Goal: Task Accomplishment & Management: Use online tool/utility

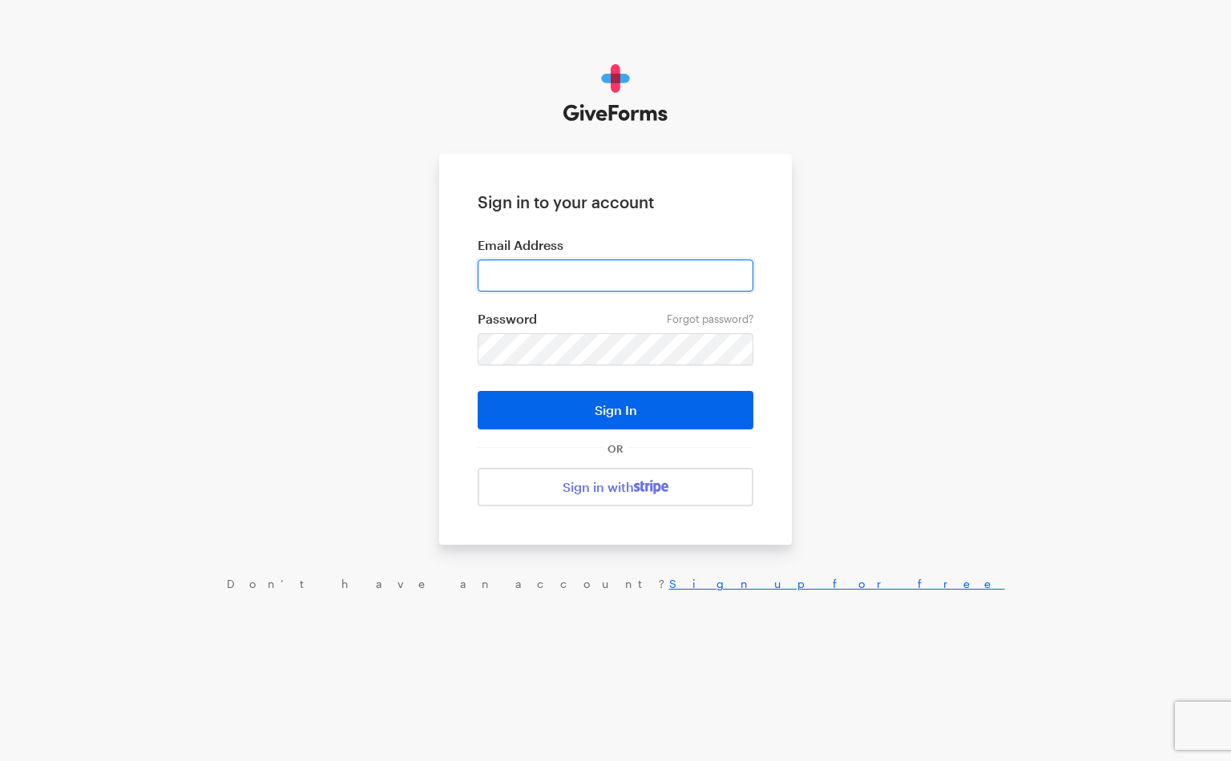
type input "[EMAIL_ADDRESS][DOMAIN_NAME]"
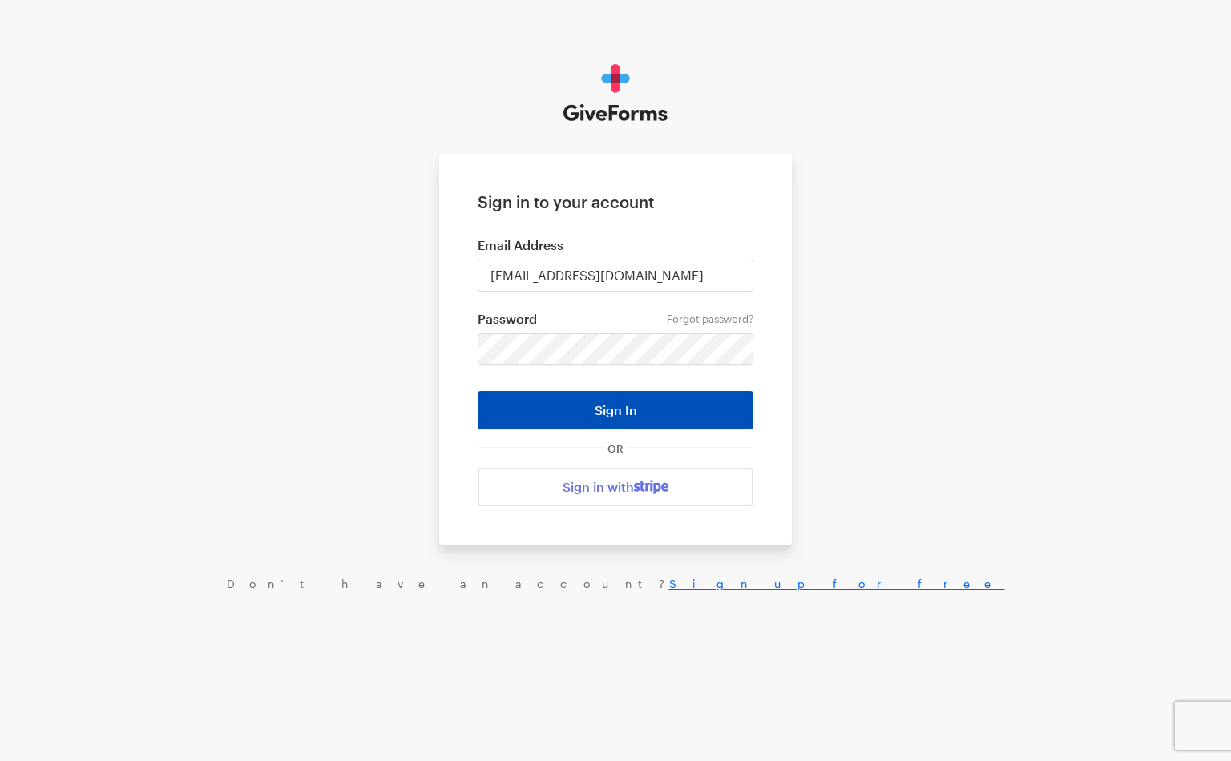
click at [600, 422] on button "Sign In" at bounding box center [616, 410] width 276 height 38
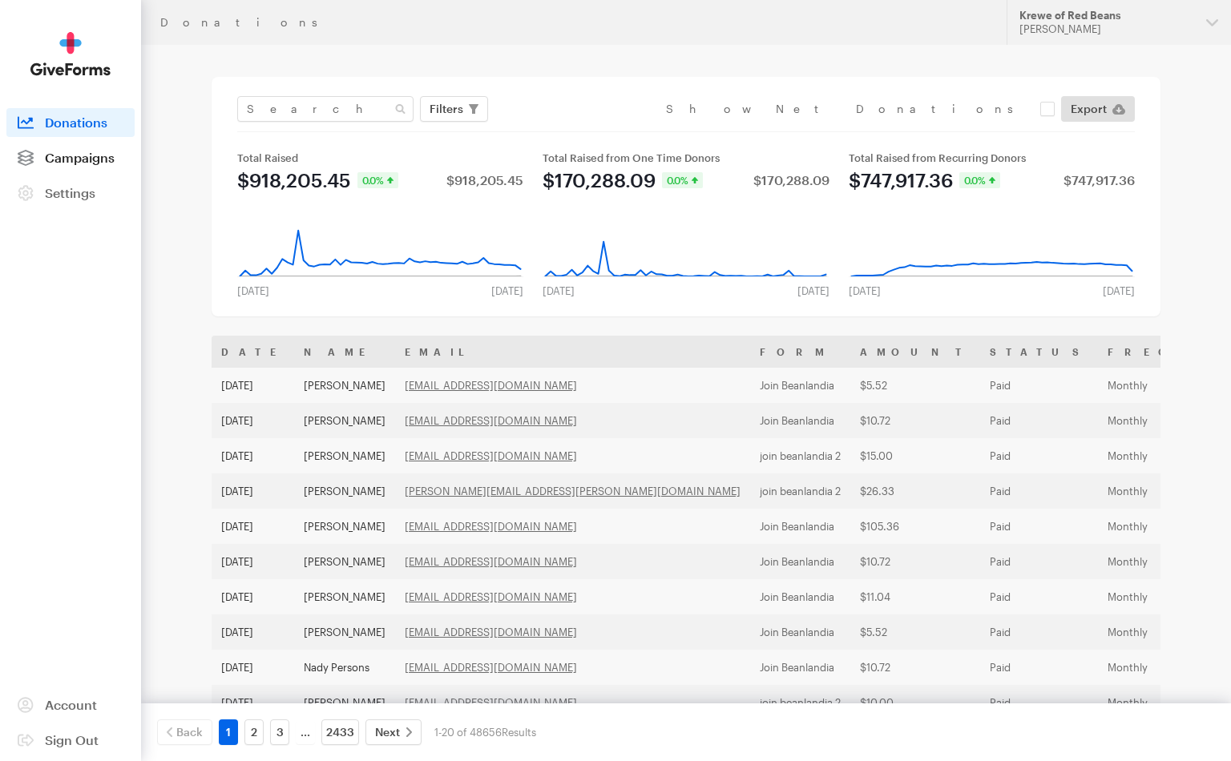
click at [93, 157] on span "Campaigns" at bounding box center [80, 157] width 70 height 15
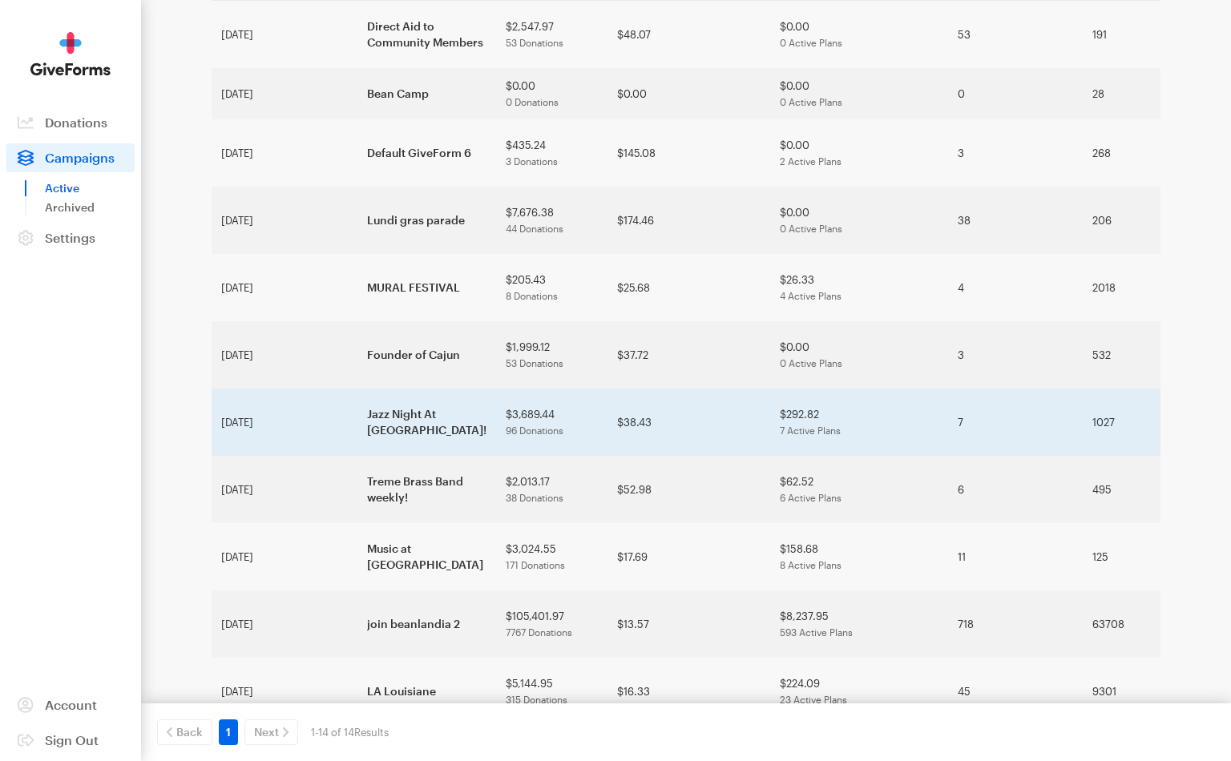
scroll to position [187, 0]
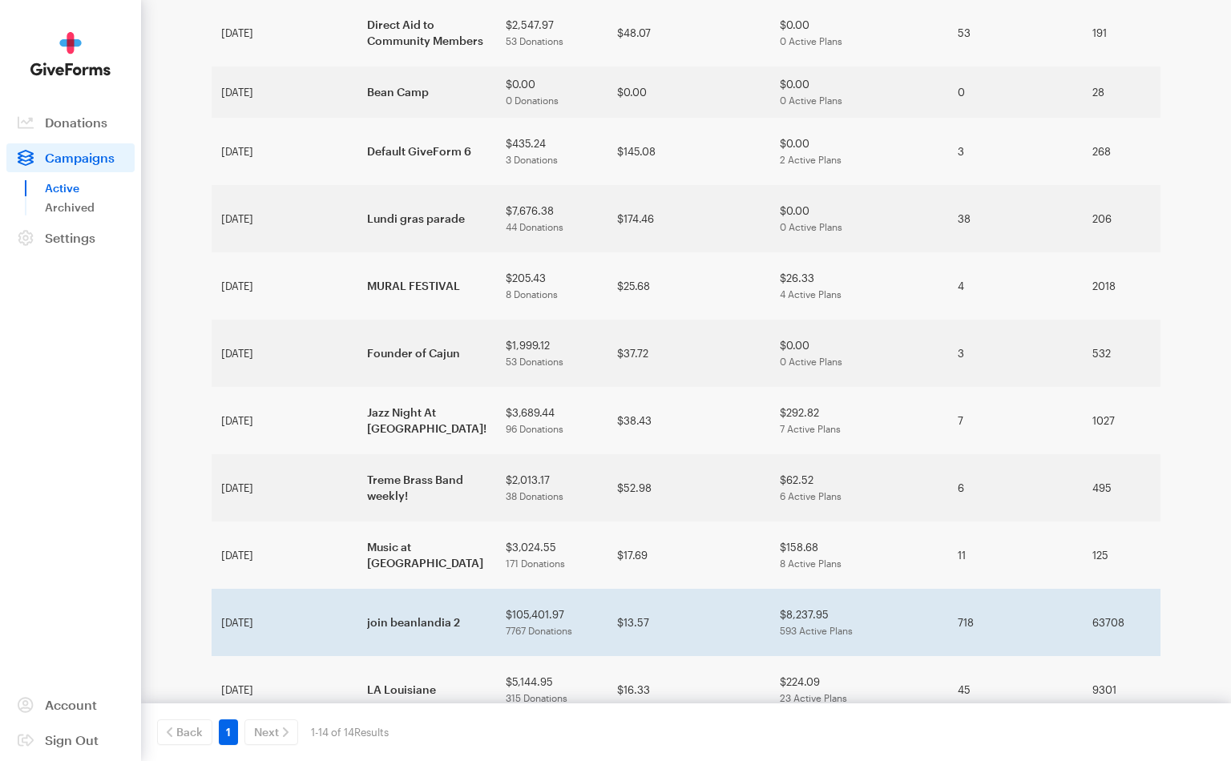
click at [358, 589] on td "join beanlandia 2" at bounding box center [427, 622] width 139 height 67
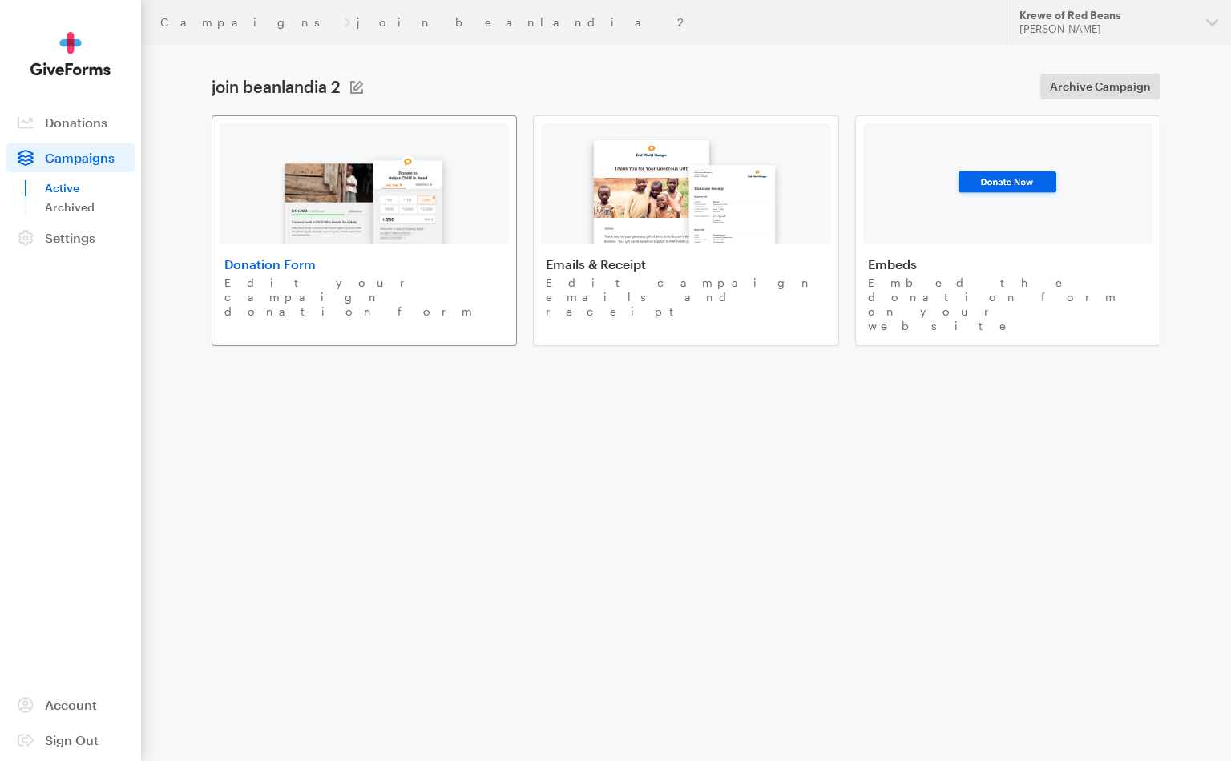
click at [430, 212] on img at bounding box center [365, 192] width 188 height 103
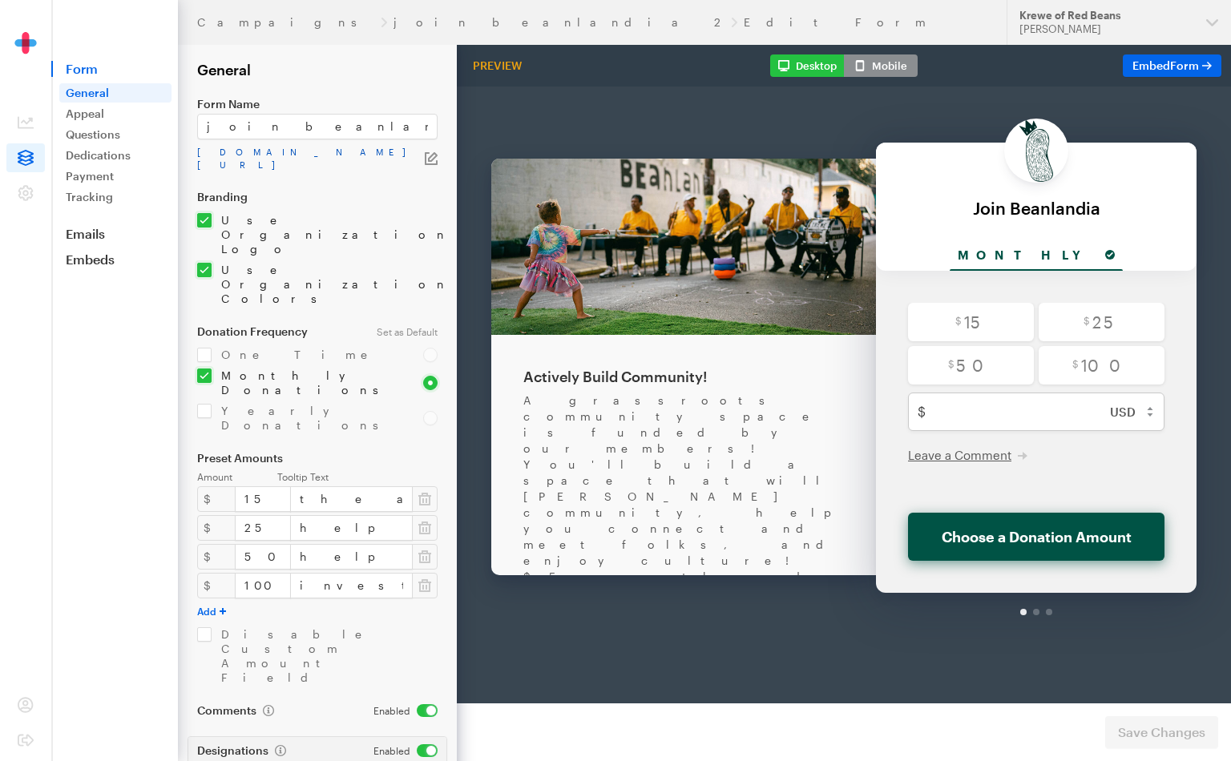
click at [385, 156] on link "[DOMAIN_NAME][URL]" at bounding box center [311, 159] width 228 height 26
